Goal: Transaction & Acquisition: Purchase product/service

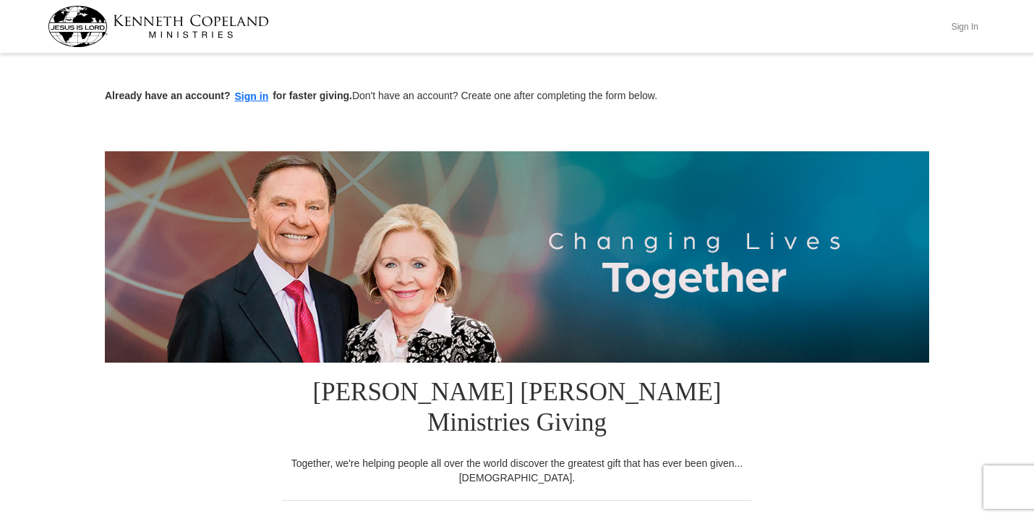
click at [958, 23] on button "Sign In" at bounding box center [964, 26] width 43 height 22
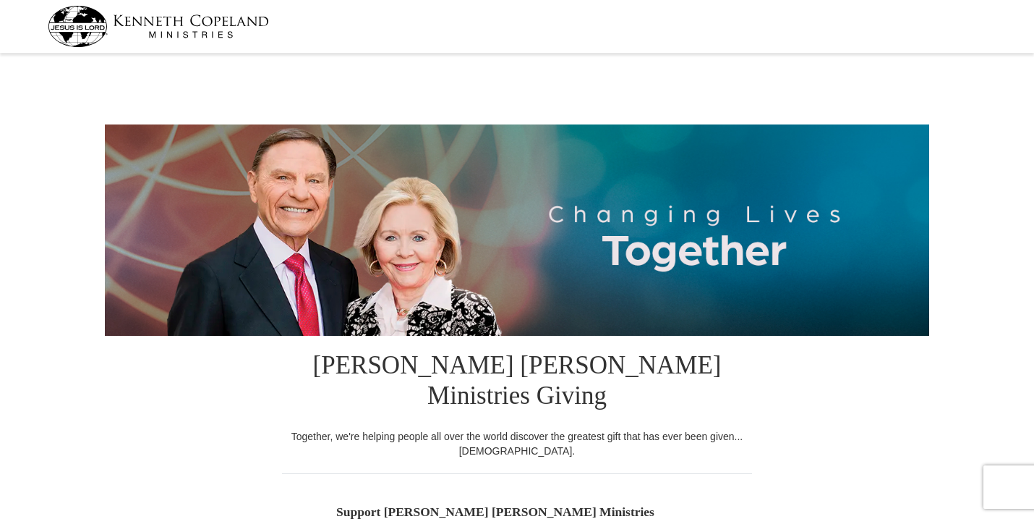
select select "PA"
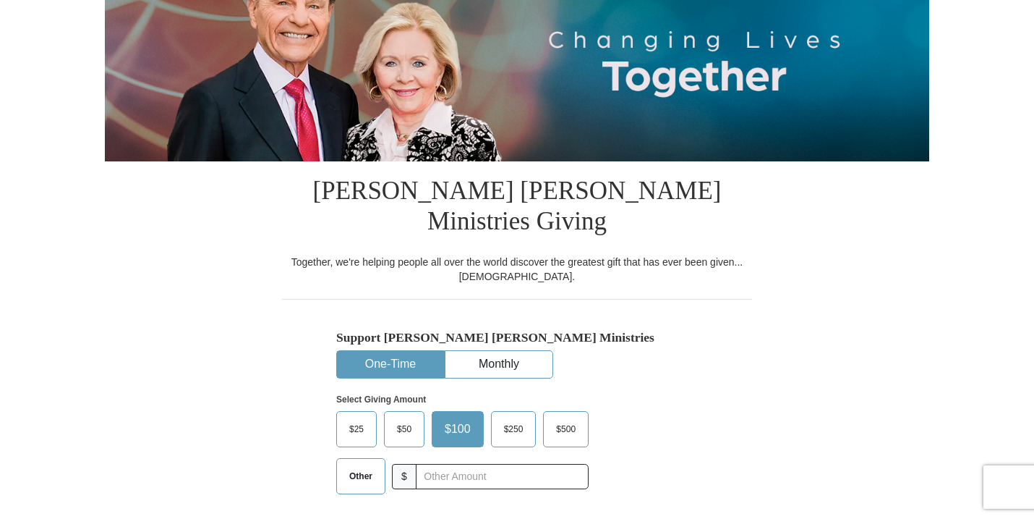
scroll to position [198, 0]
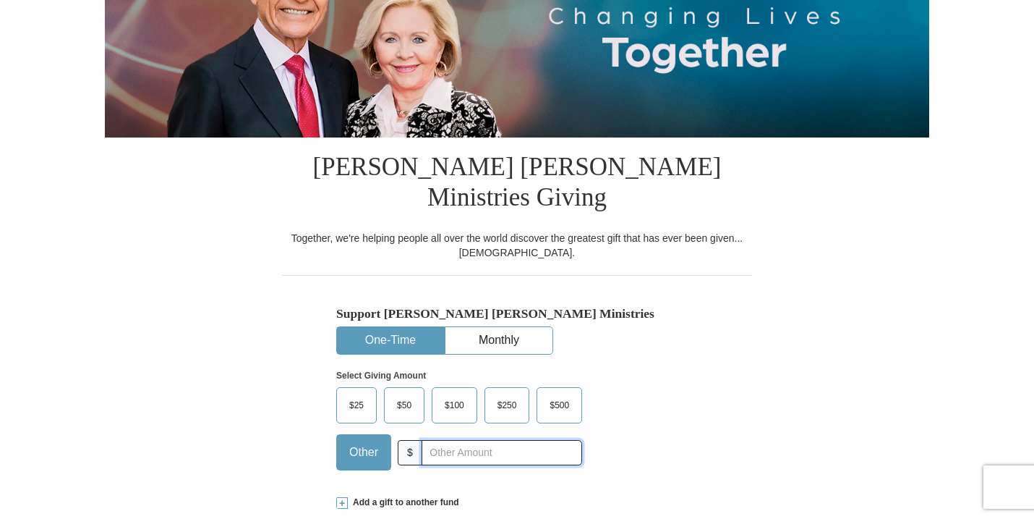
click at [457, 440] on input "text" at bounding box center [502, 452] width 161 height 25
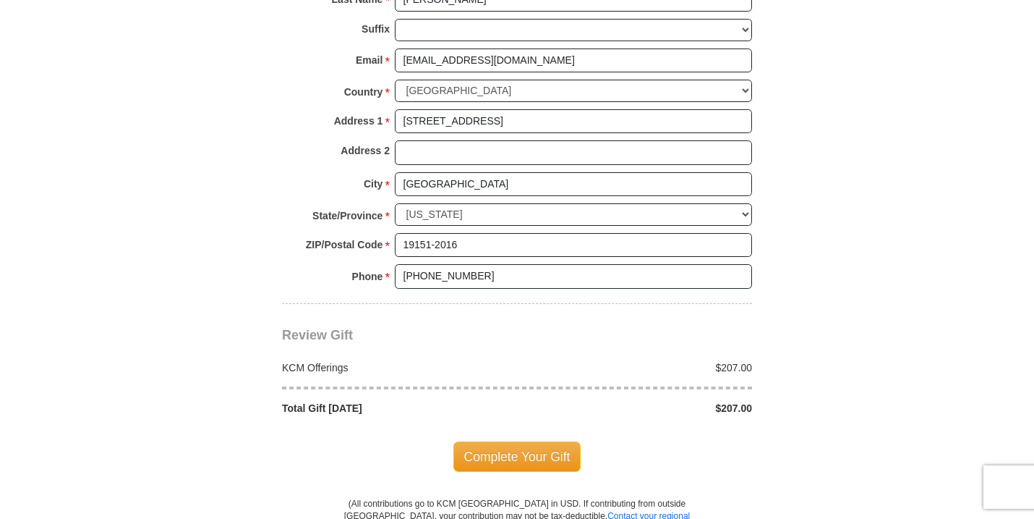
scroll to position [1129, 0]
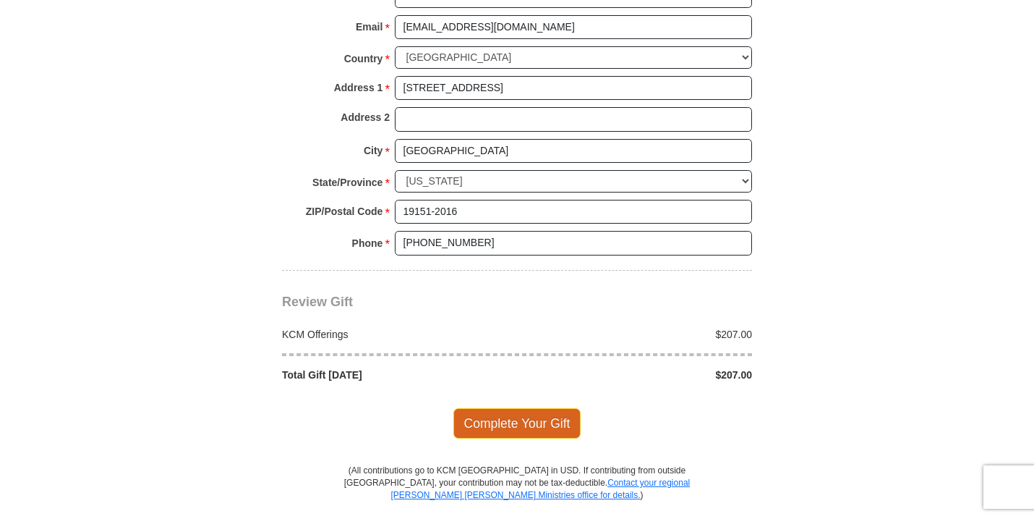
type input "207.00"
click at [496, 408] on span "Complete Your Gift" at bounding box center [518, 423] width 128 height 30
